Goal: Transaction & Acquisition: Purchase product/service

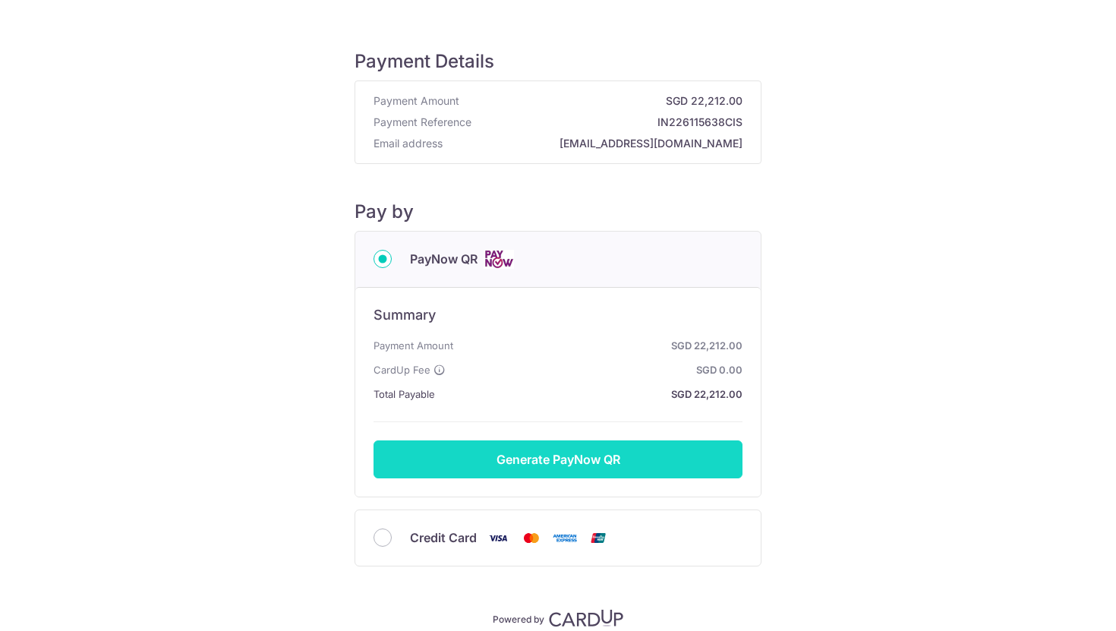
click at [535, 465] on button "Generate PayNow QR" at bounding box center [558, 459] width 369 height 38
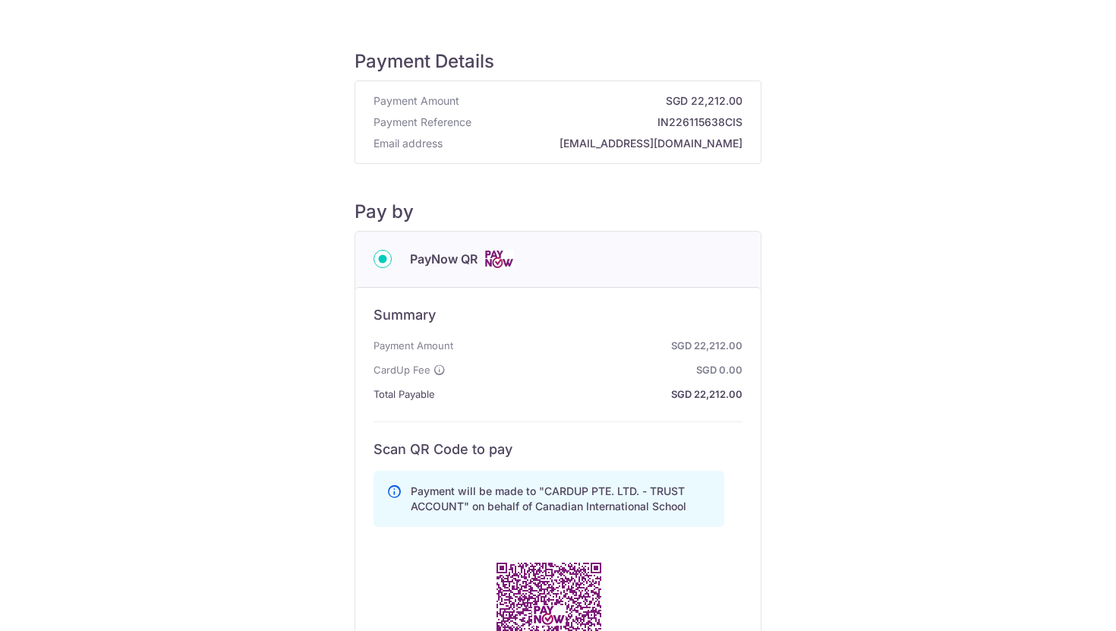
scroll to position [390, 0]
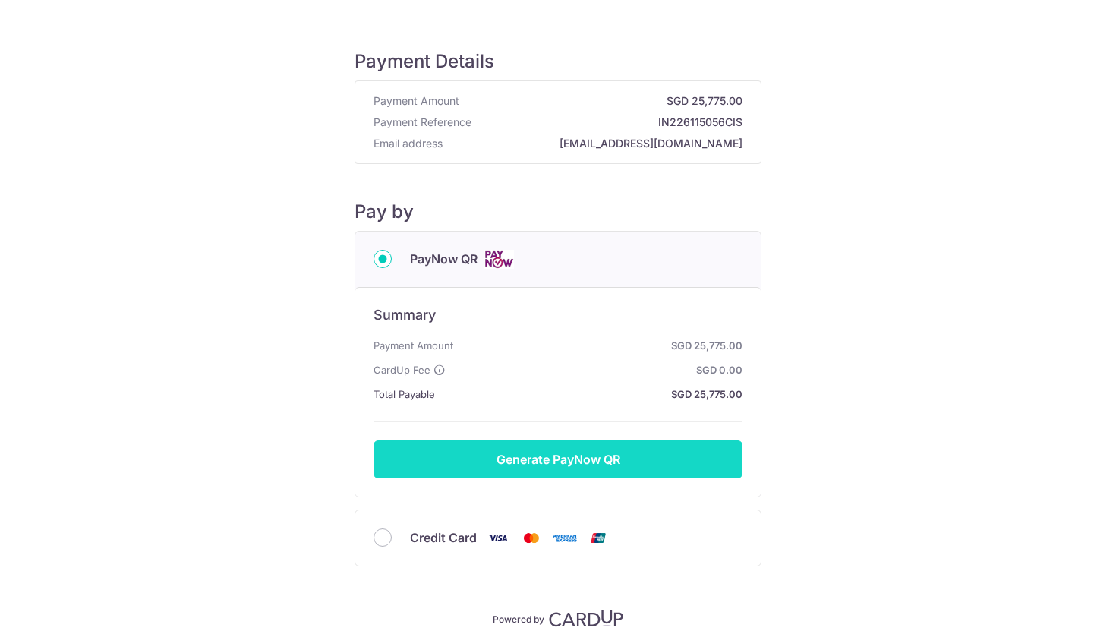
click at [491, 456] on button "Generate PayNow QR" at bounding box center [558, 459] width 369 height 38
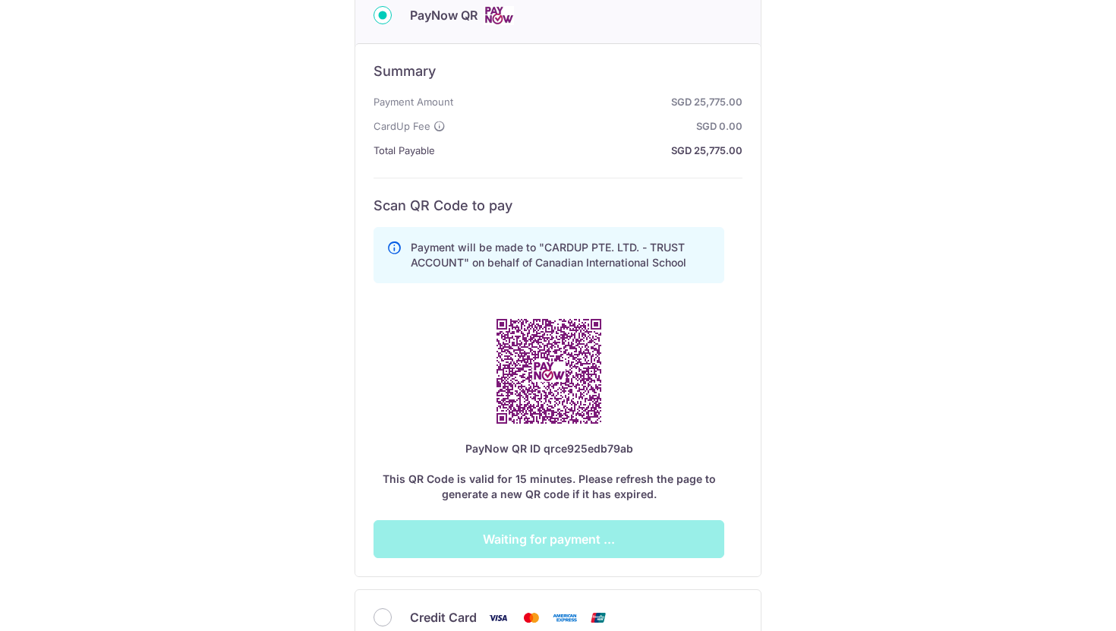
scroll to position [254, 0]
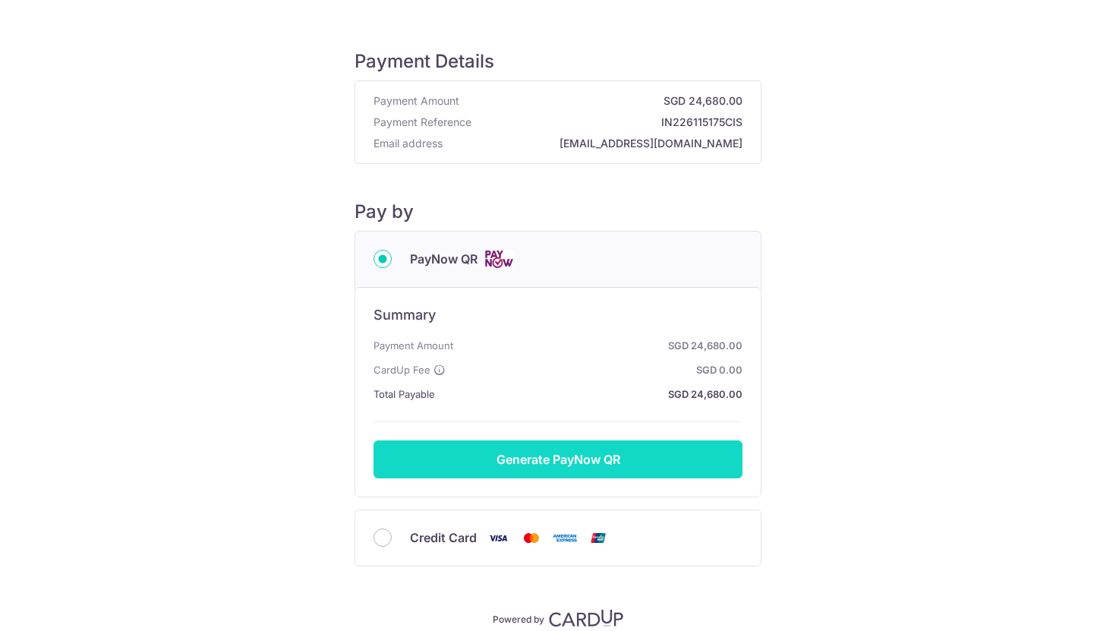
click at [601, 454] on button "Generate PayNow QR" at bounding box center [558, 459] width 369 height 38
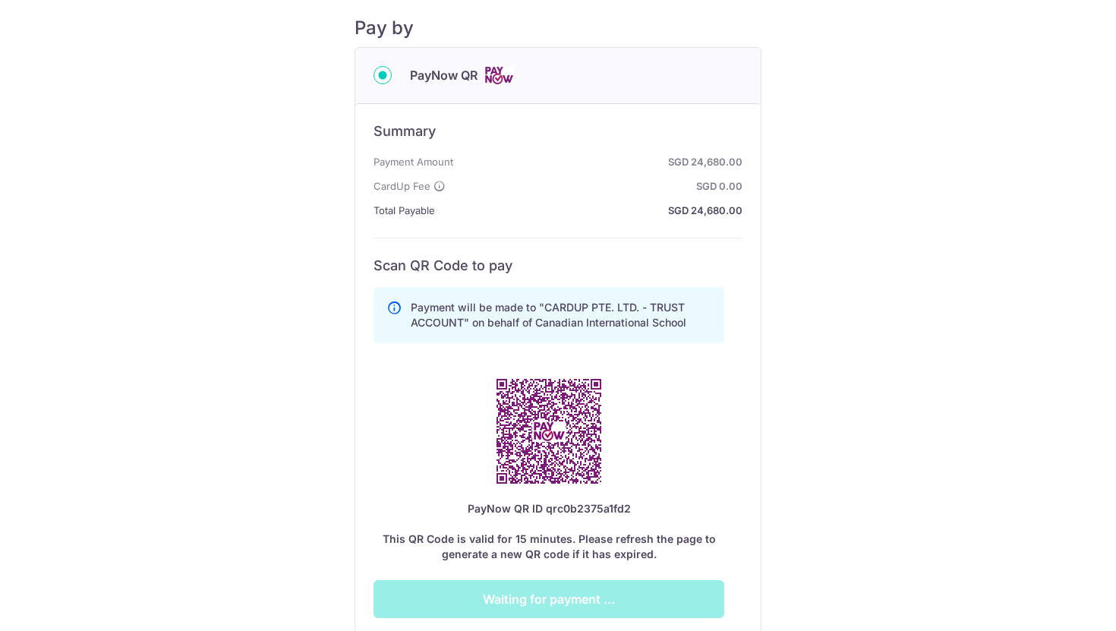
scroll to position [203, 0]
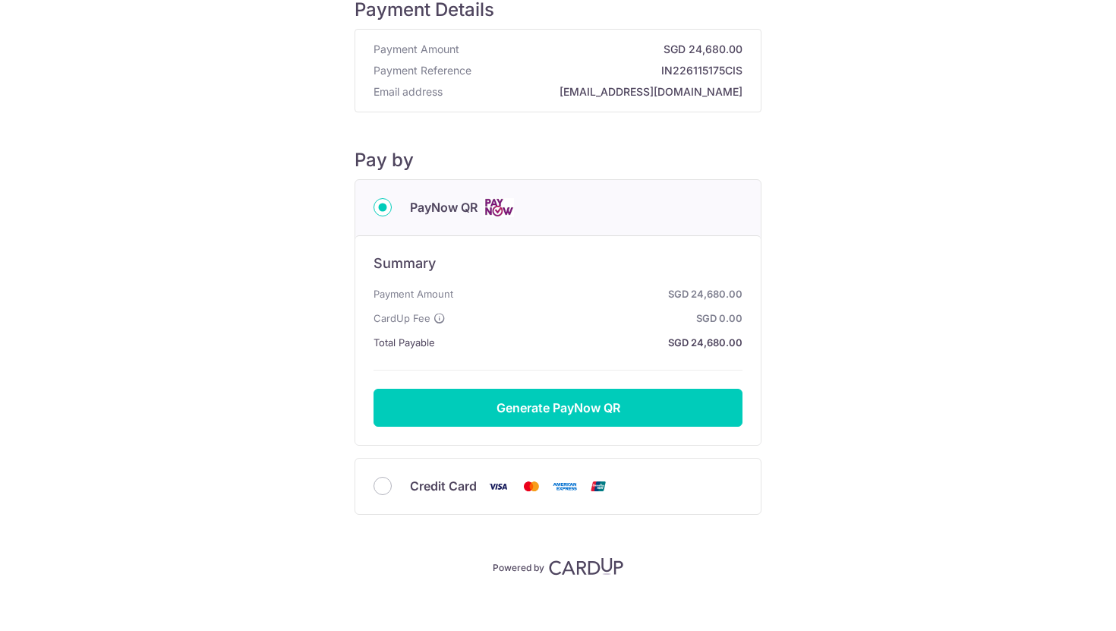
scroll to position [67, 0]
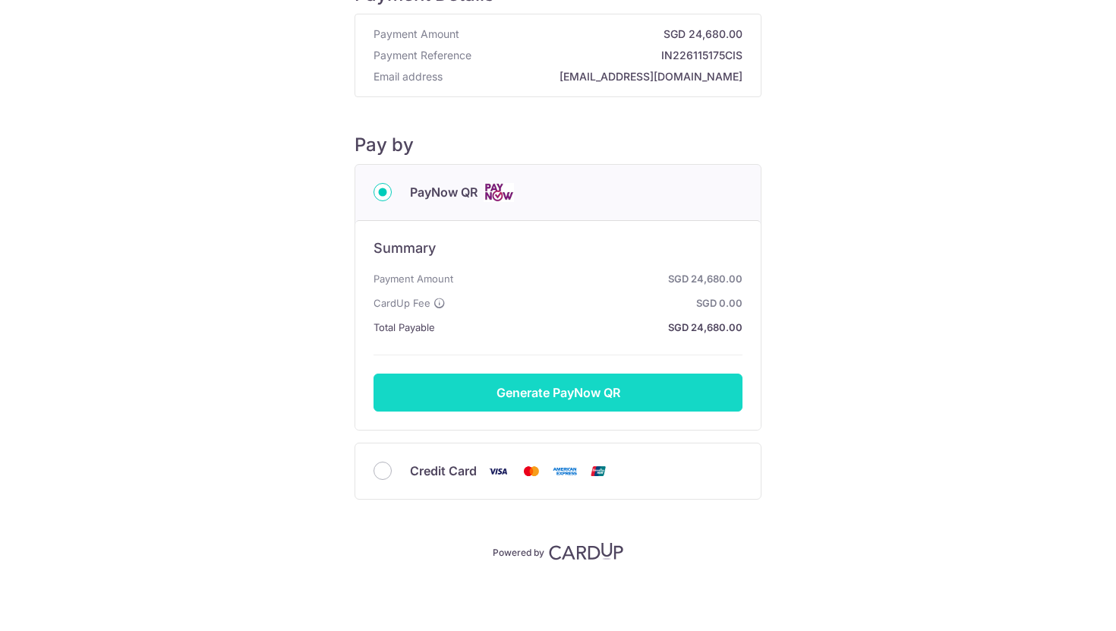
click at [540, 381] on button "Generate PayNow QR" at bounding box center [558, 393] width 369 height 38
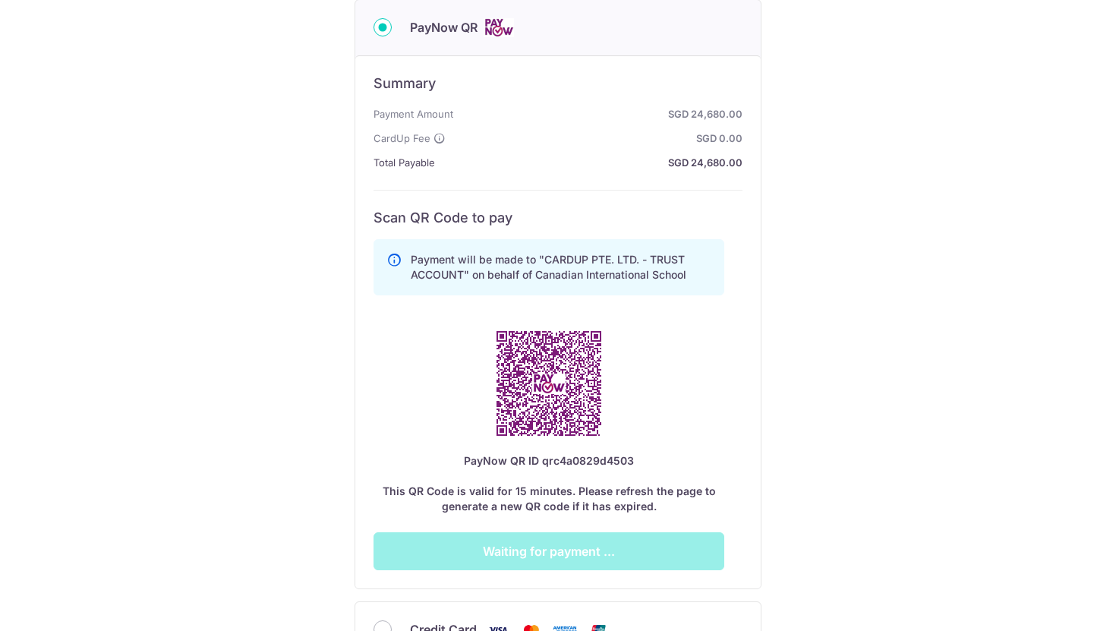
scroll to position [0, 0]
